Goal: Information Seeking & Learning: Learn about a topic

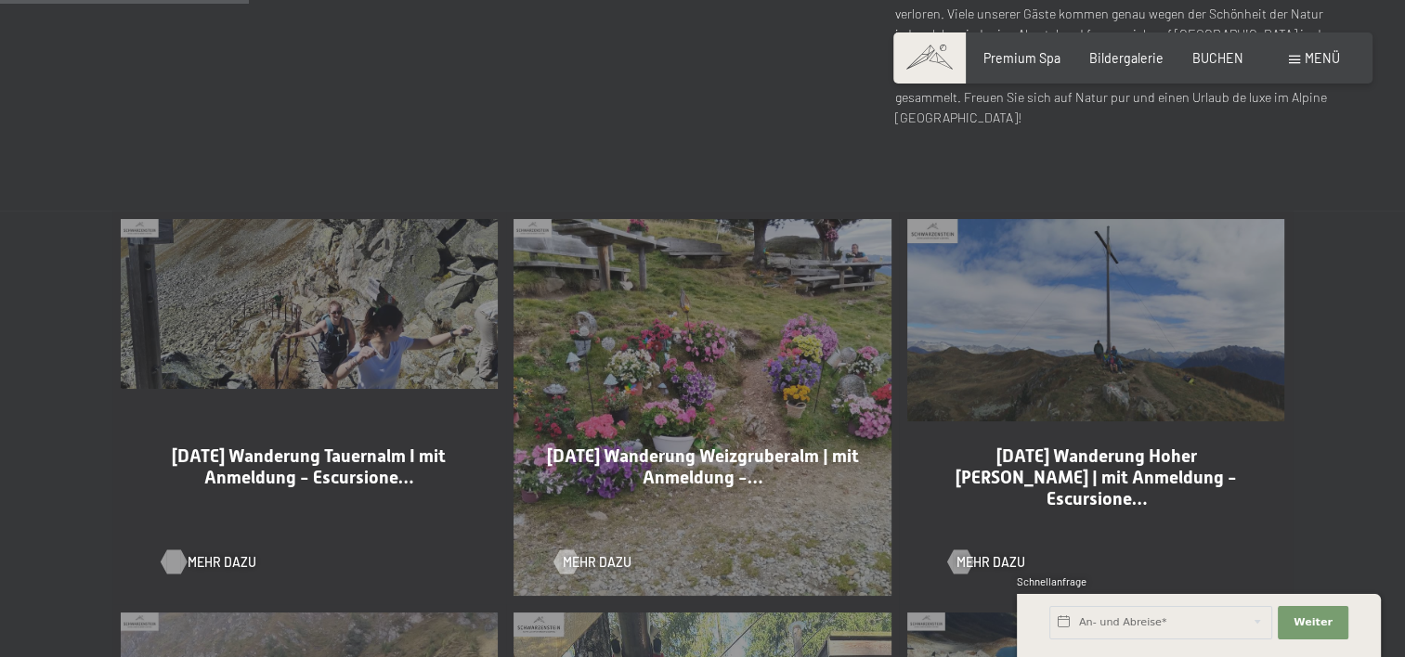
click at [201, 565] on span "Mehr dazu" at bounding box center [222, 562] width 69 height 19
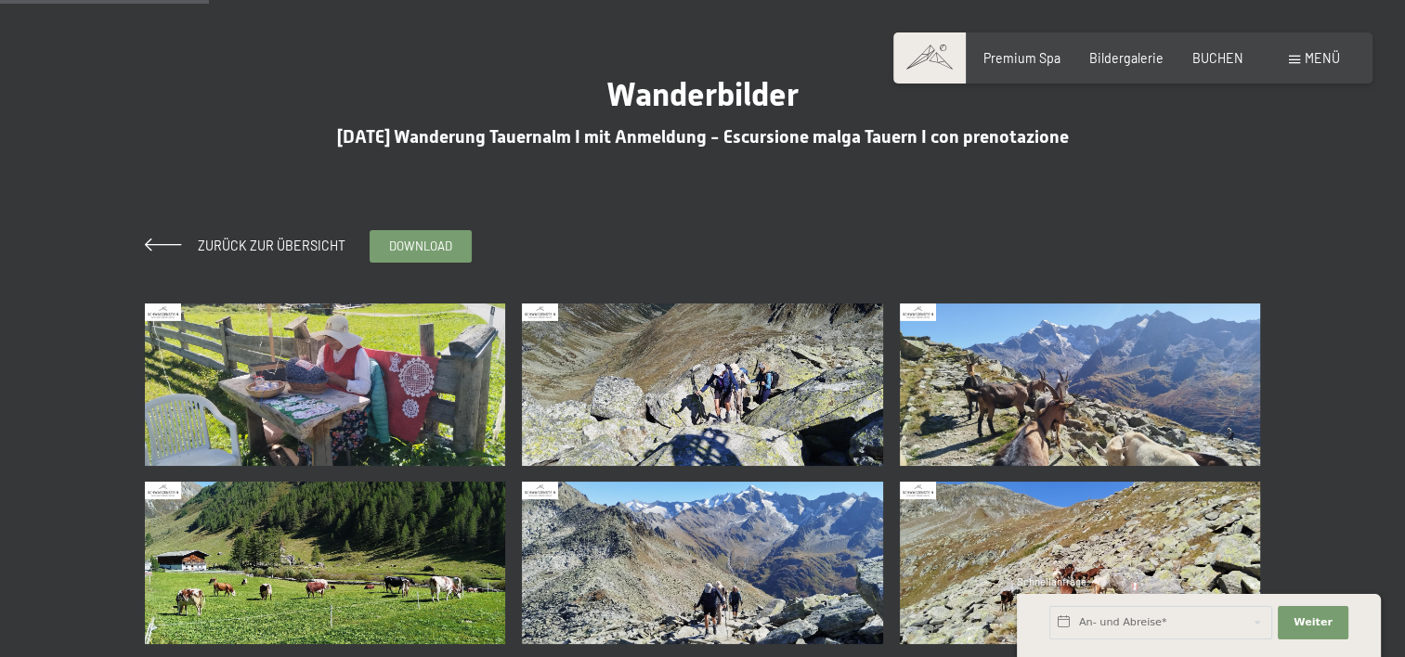
scroll to position [279, 0]
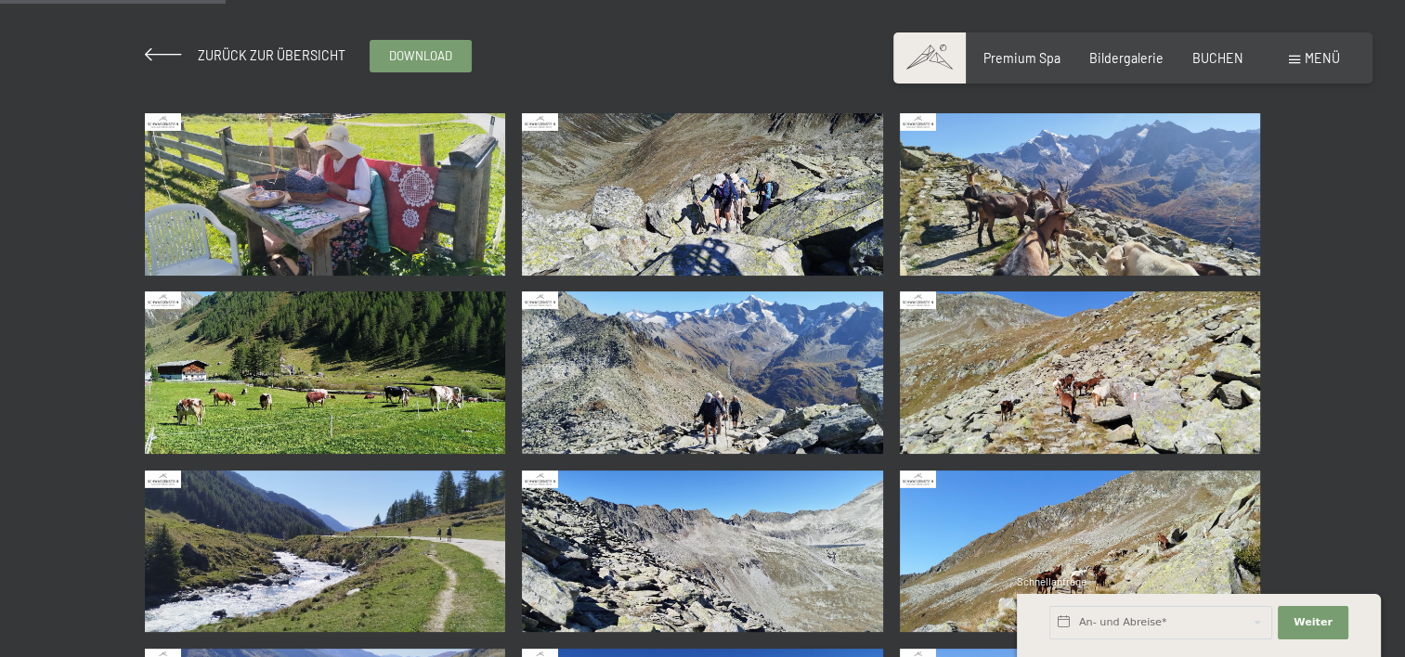
click at [321, 201] on img at bounding box center [325, 194] width 361 height 162
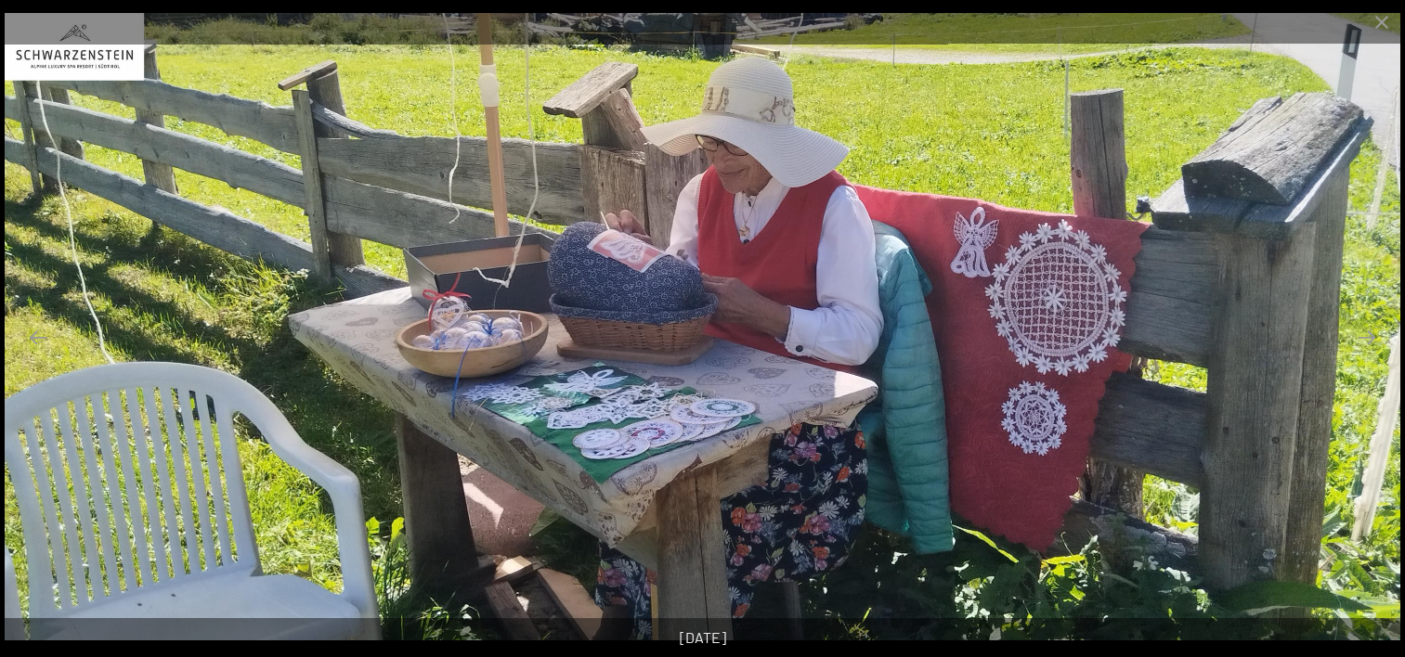
click at [44, 373] on img at bounding box center [703, 327] width 1396 height 628
click at [36, 345] on button "Previous slide" at bounding box center [38, 337] width 39 height 36
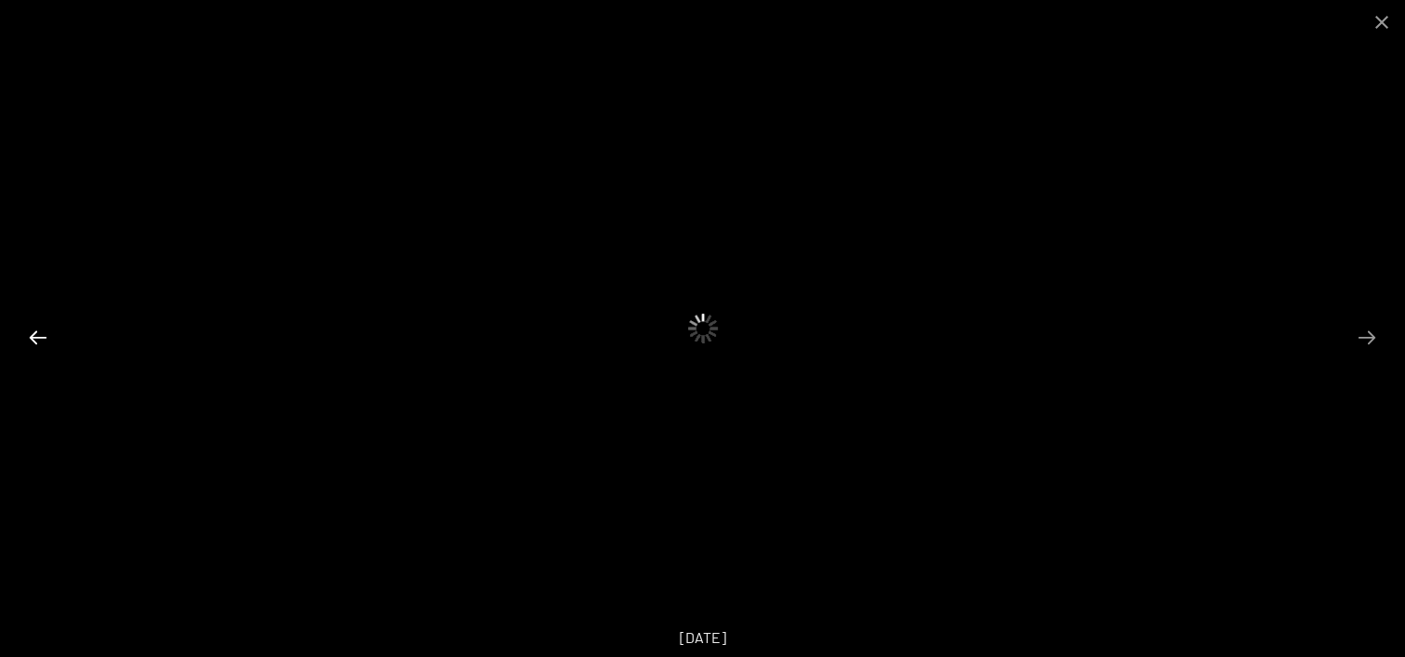
scroll to position [0, 0]
